Goal: Task Accomplishment & Management: Manage account settings

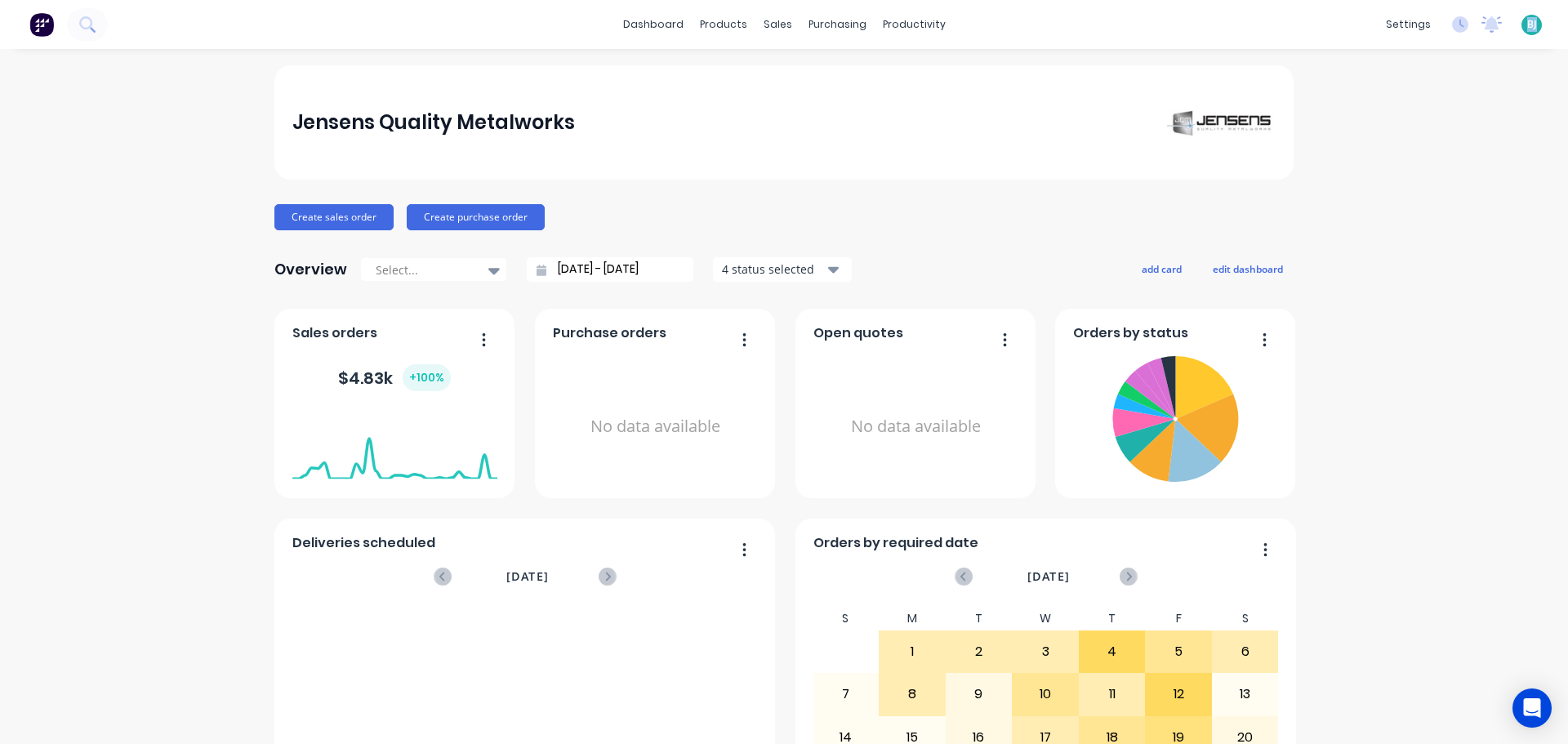
click at [1525, 25] on div "[PERSON_NAME] Quality Metalworks [PERSON_NAME] Administrator Profile Sign out" at bounding box center [1532, 25] width 20 height 20
click at [1528, 25] on span "BJ" at bounding box center [1532, 24] width 10 height 15
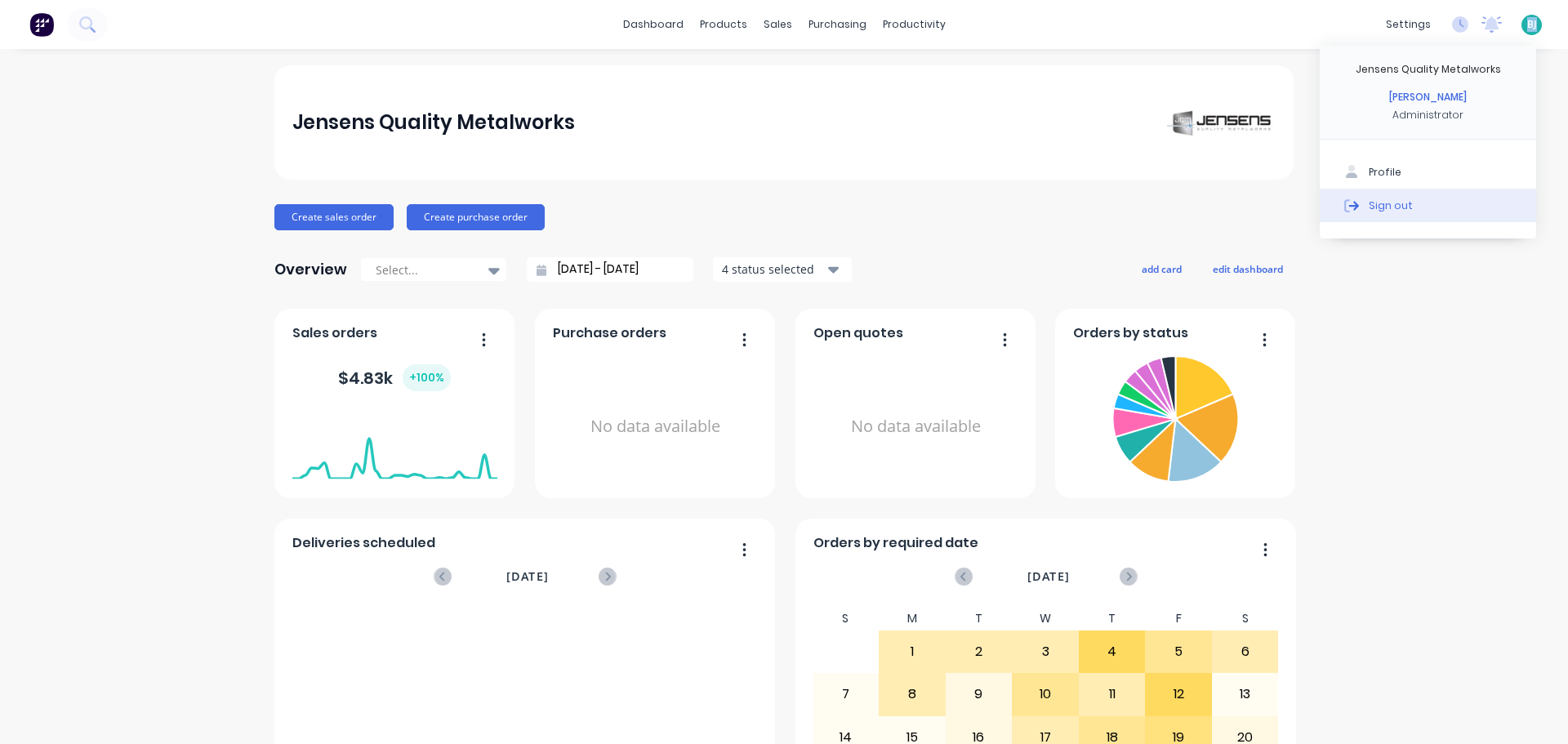
click at [1408, 213] on button "Sign out" at bounding box center [1427, 205] width 216 height 33
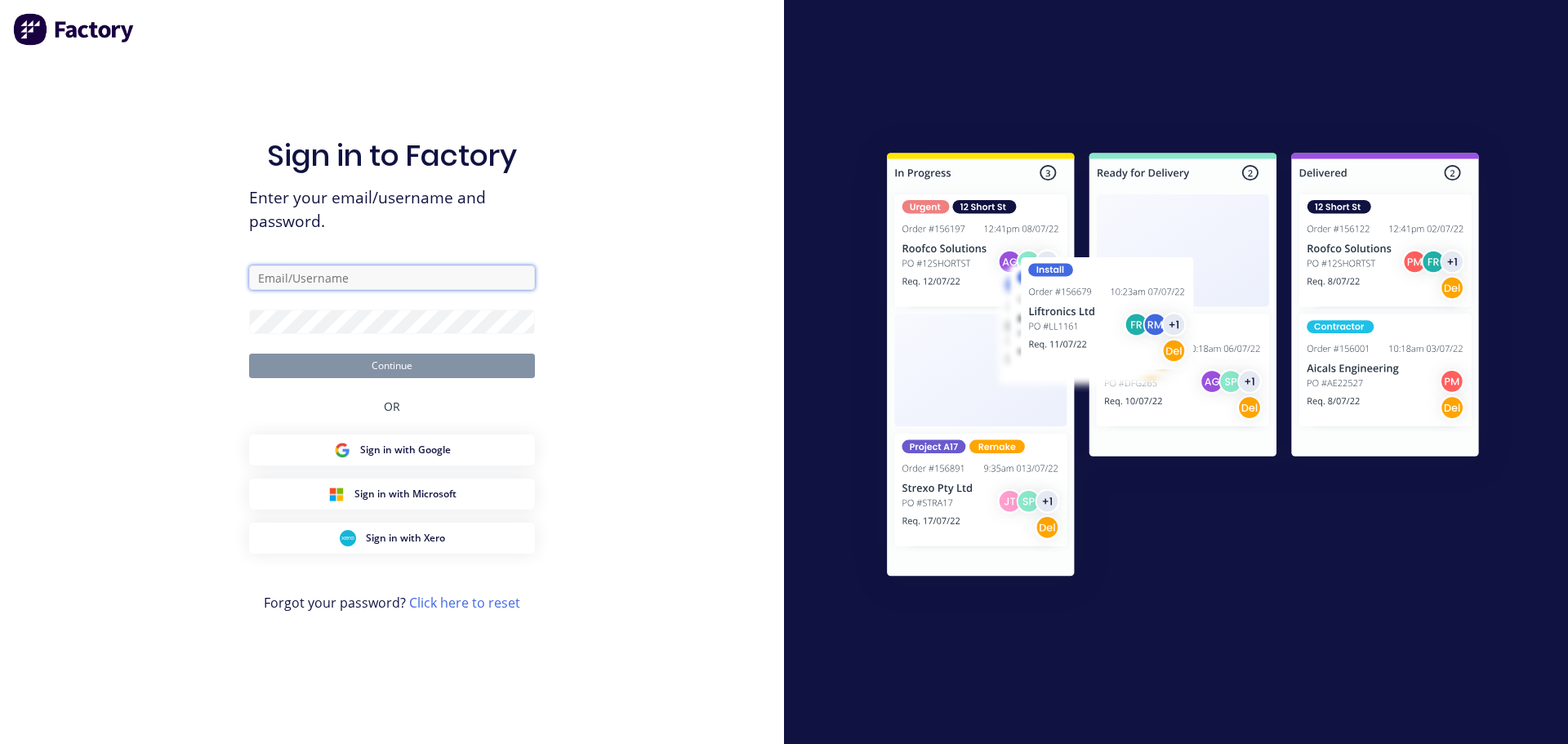
type input "estimator@jqmeng.com.au"
click at [376, 363] on button "Continue" at bounding box center [392, 366] width 286 height 25
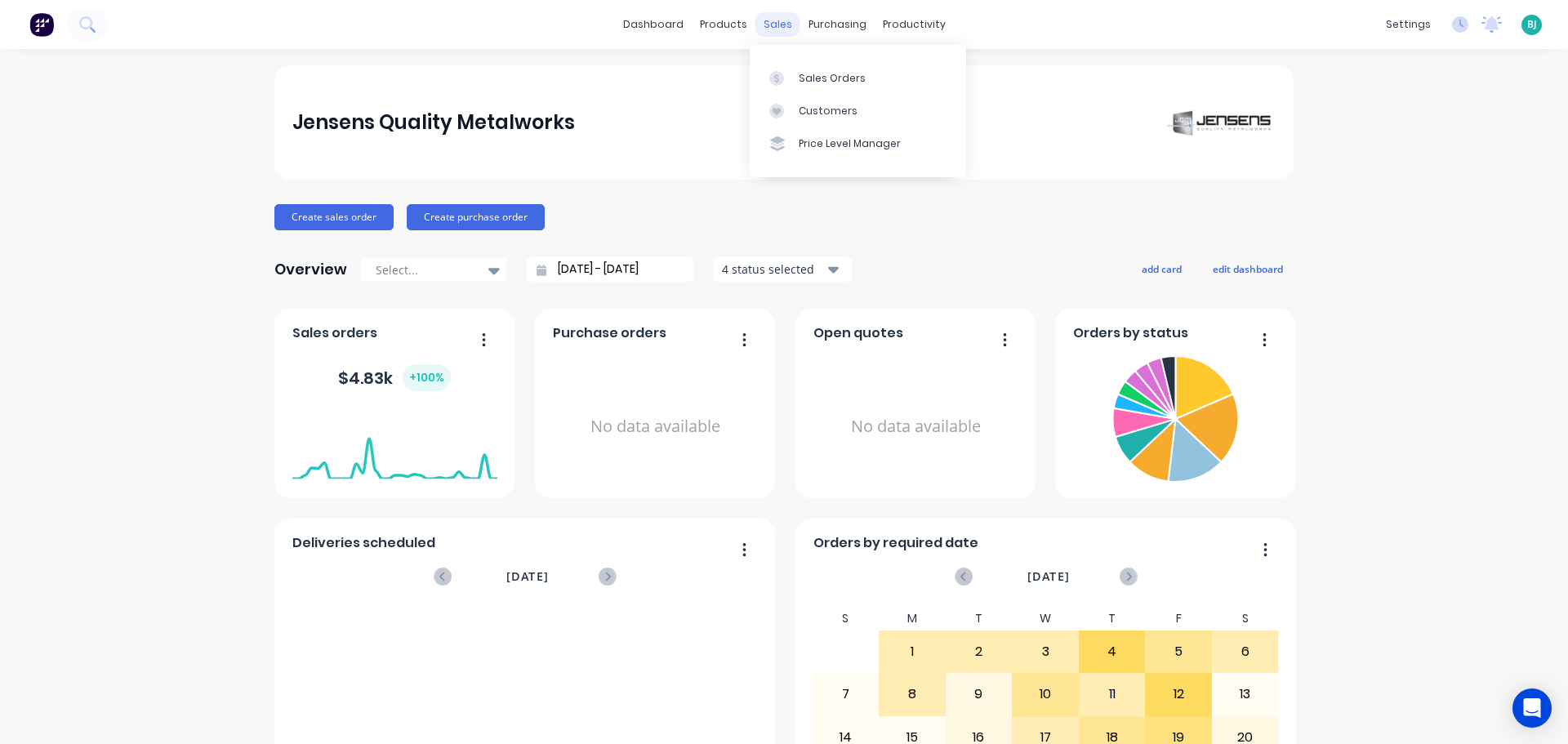
click at [772, 22] on div "sales" at bounding box center [778, 25] width 44 height 25
click at [810, 75] on div "Sales Orders" at bounding box center [832, 78] width 67 height 15
